Goal: Check status: Check status

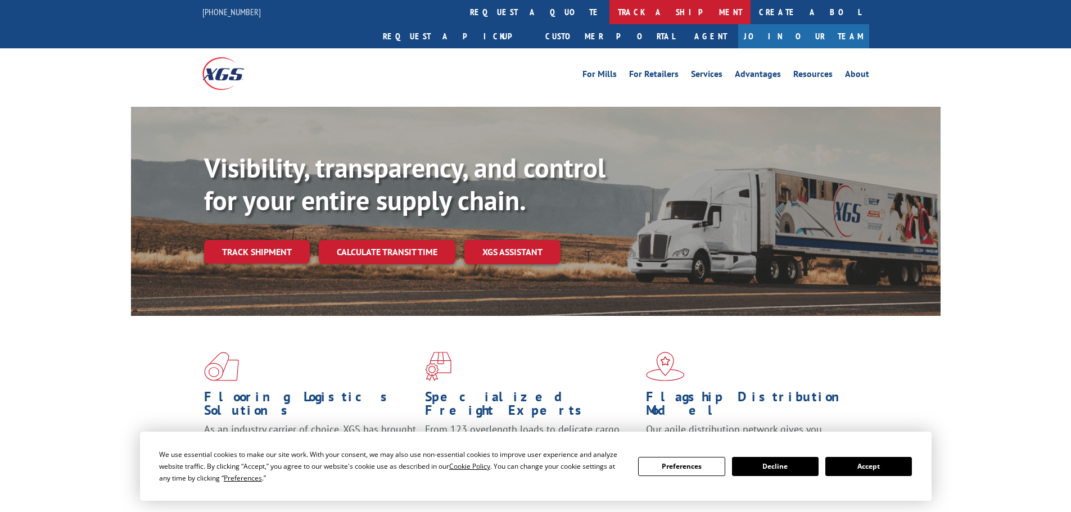
click at [609, 8] on link "track a shipment" at bounding box center [679, 12] width 141 height 24
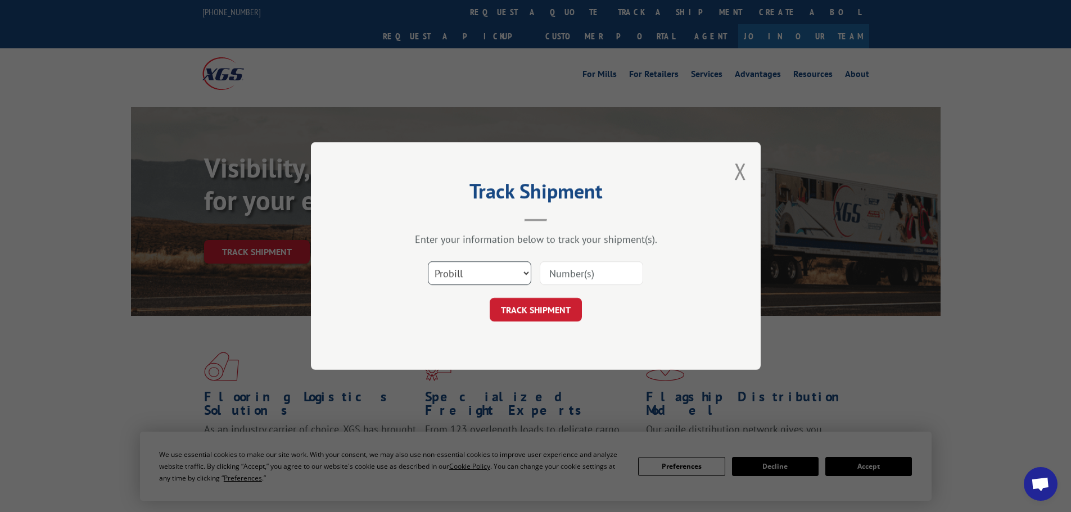
click at [461, 276] on select "Select category... Probill BOL PO" at bounding box center [479, 273] width 103 height 24
select select "bol"
click at [428, 261] on select "Select category... Probill BOL PO" at bounding box center [479, 273] width 103 height 24
click at [554, 271] on input at bounding box center [591, 273] width 103 height 24
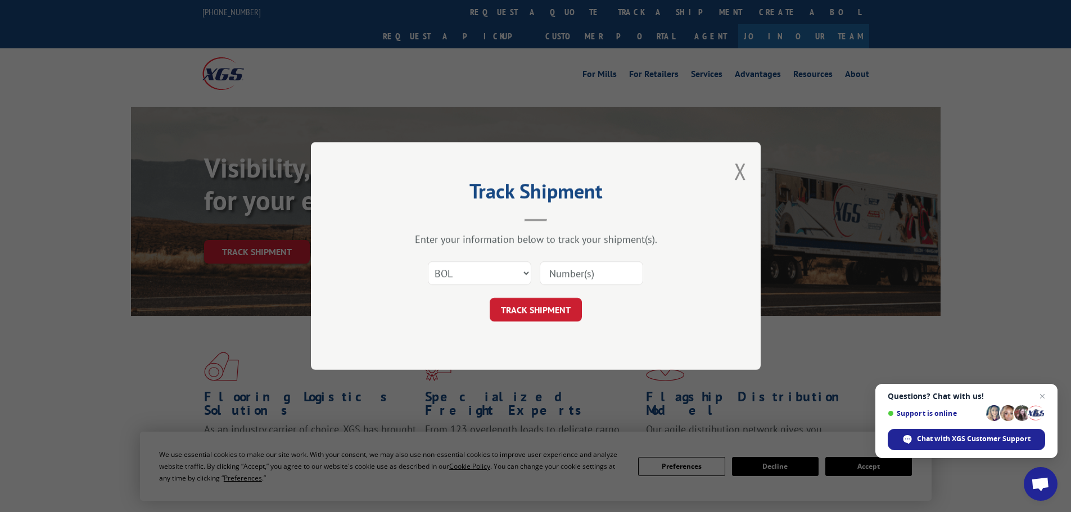
paste input "6021188"
type input "6021188"
click at [534, 310] on button "TRACK SHIPMENT" at bounding box center [536, 310] width 92 height 24
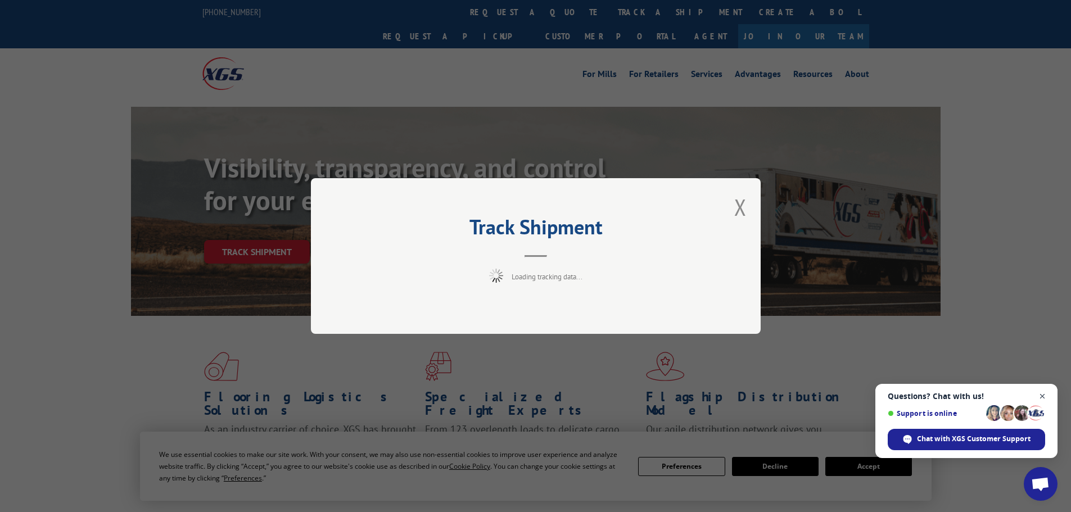
click at [1044, 395] on span "Close chat" at bounding box center [1043, 397] width 14 height 14
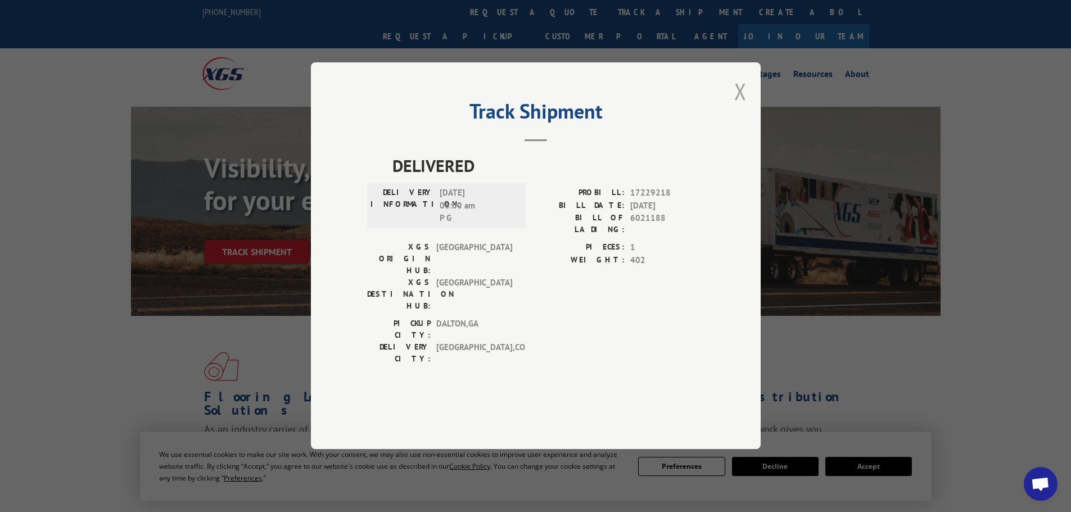
click at [738, 106] on button "Close modal" at bounding box center [740, 91] width 12 height 30
